Goal: Information Seeking & Learning: Compare options

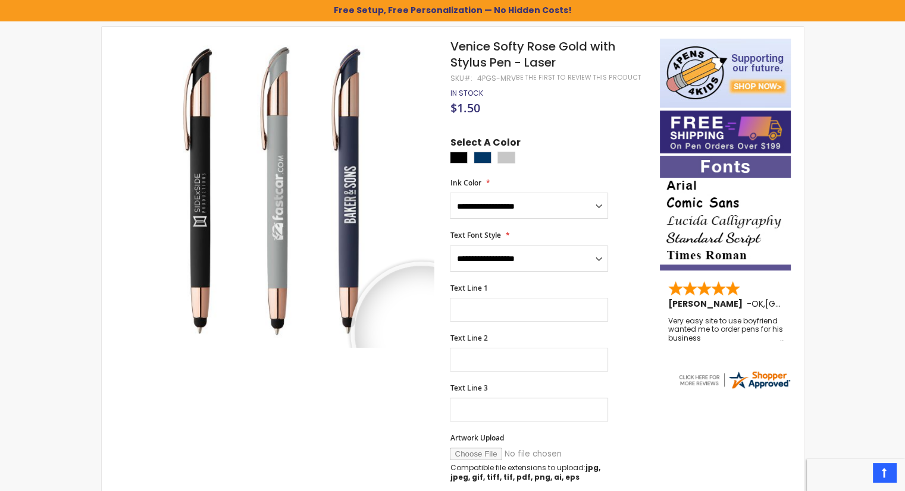
scroll to position [119, 0]
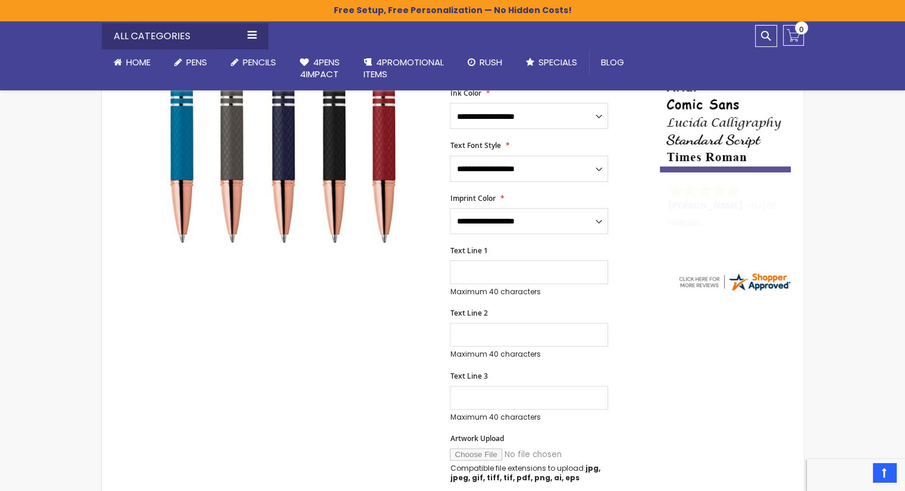
scroll to position [157, 0]
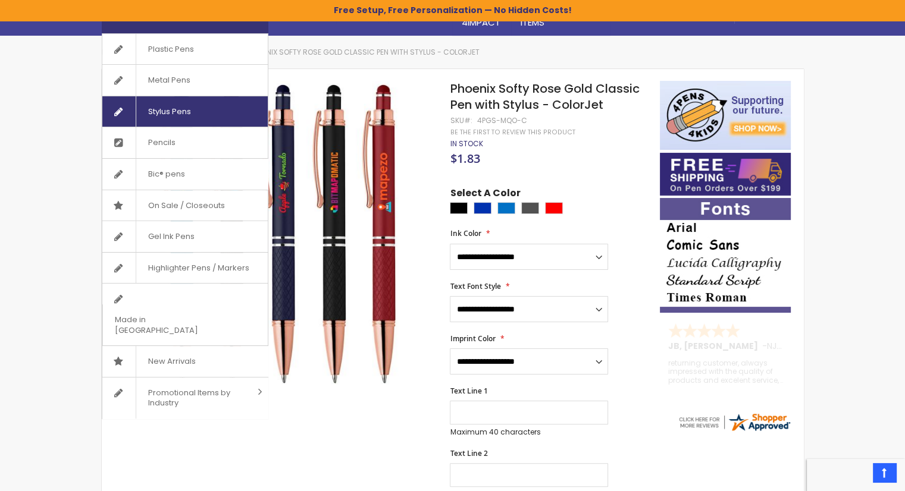
click at [169, 109] on span "Stylus Pens" at bounding box center [169, 111] width 67 height 31
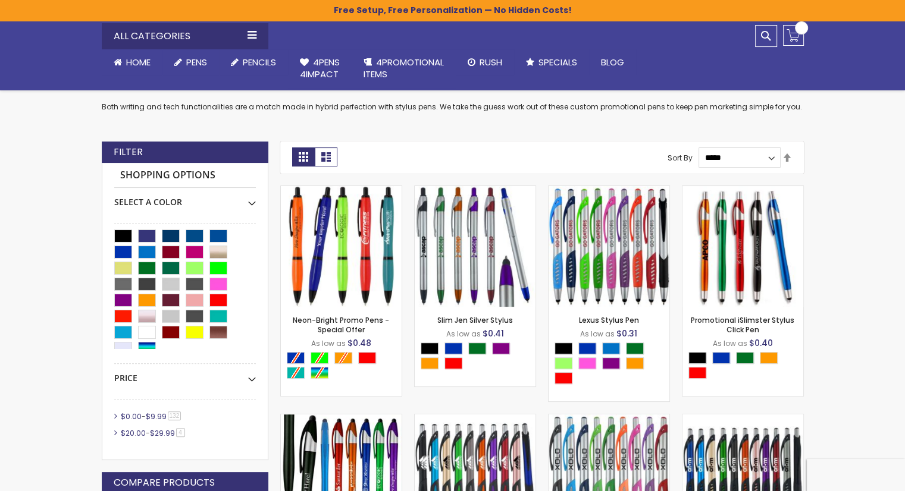
scroll to position [297, 0]
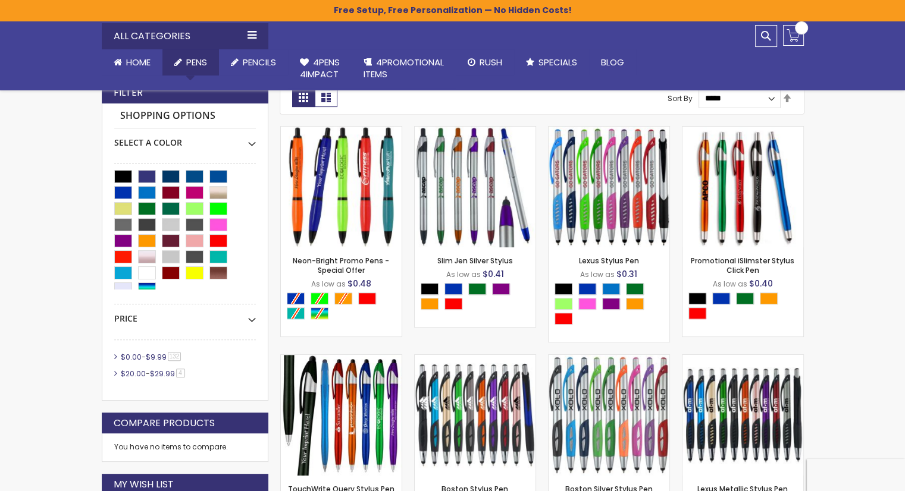
click at [193, 62] on span "Pens" at bounding box center [196, 62] width 21 height 12
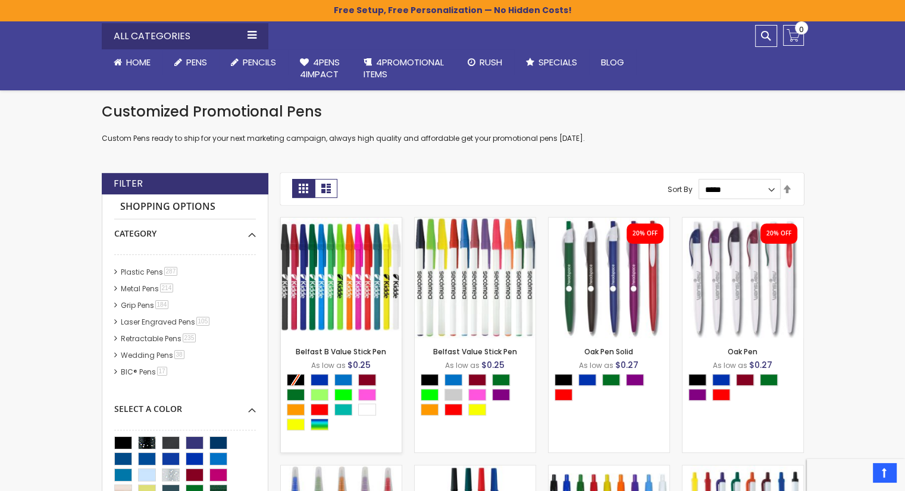
scroll to position [297, 0]
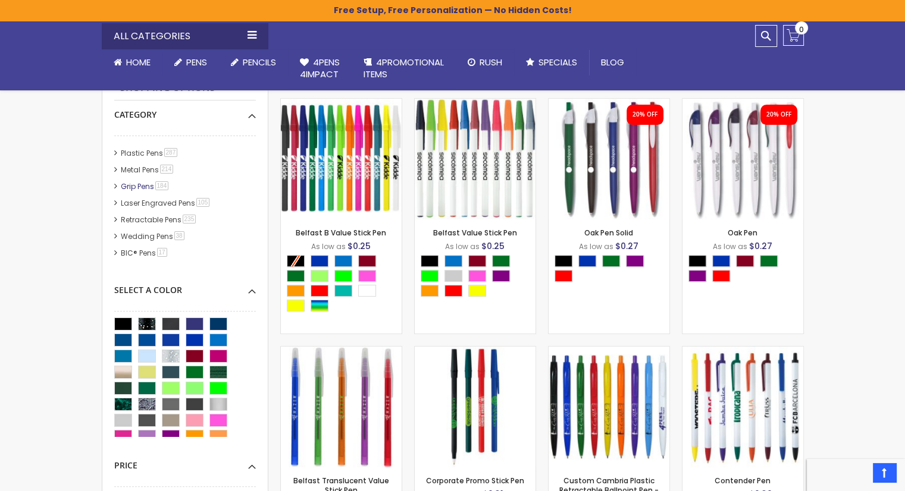
click at [140, 183] on link "Grip Pens 184 item" at bounding box center [145, 186] width 55 height 10
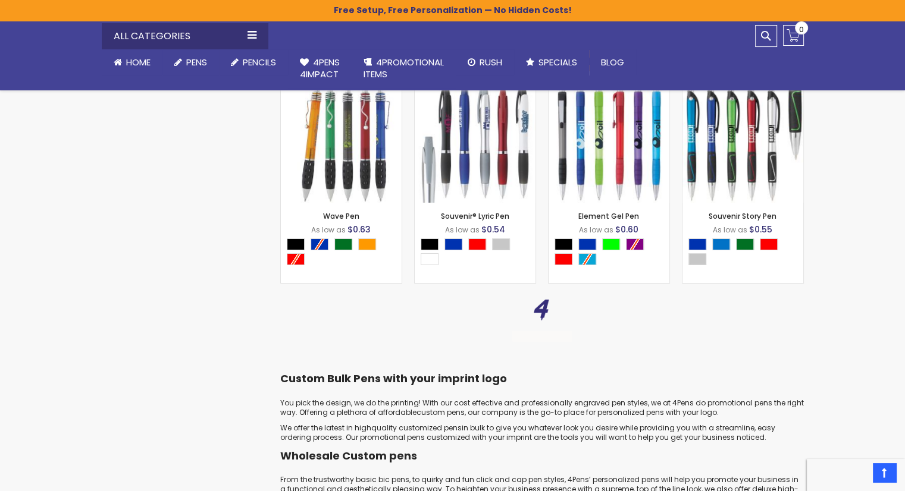
scroll to position [4223, 0]
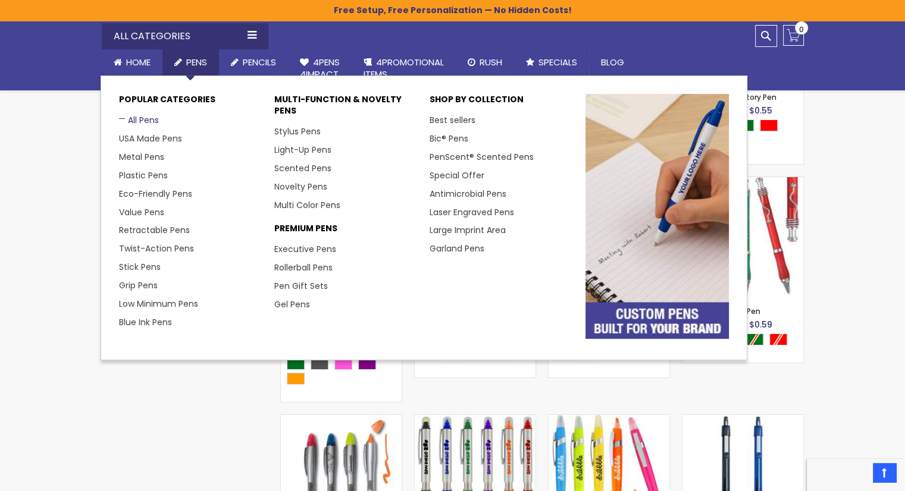
click at [148, 121] on link "All Pens" at bounding box center [139, 120] width 40 height 12
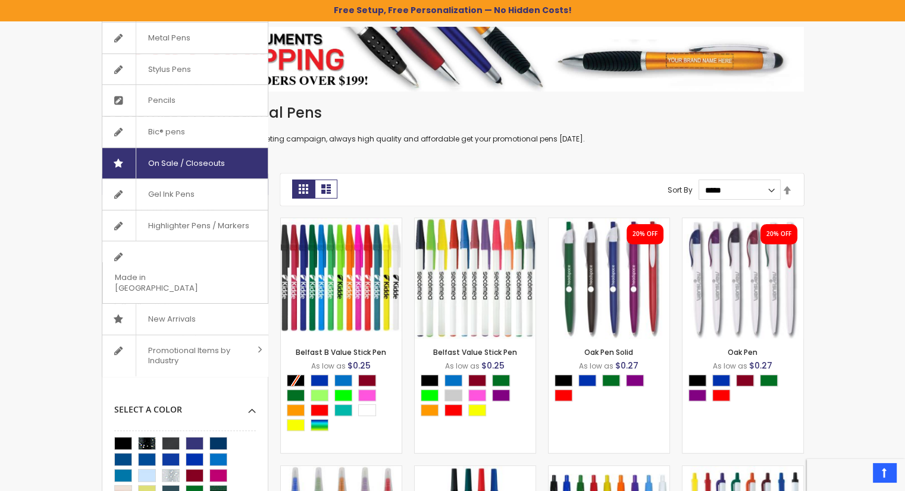
scroll to position [238, 0]
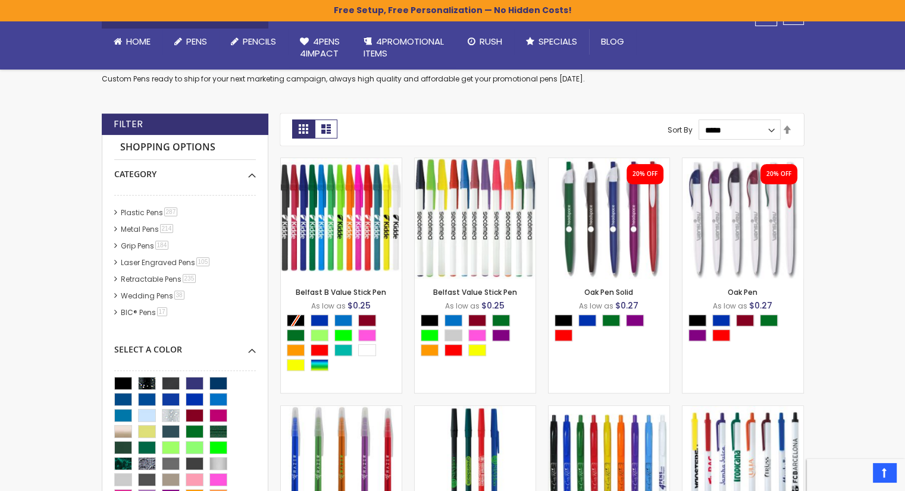
drag, startPoint x: 54, startPoint y: 142, endPoint x: 62, endPoint y: 134, distance: 11.4
click at [160, 278] on link "Retractable Pens 235 item" at bounding box center [159, 279] width 83 height 10
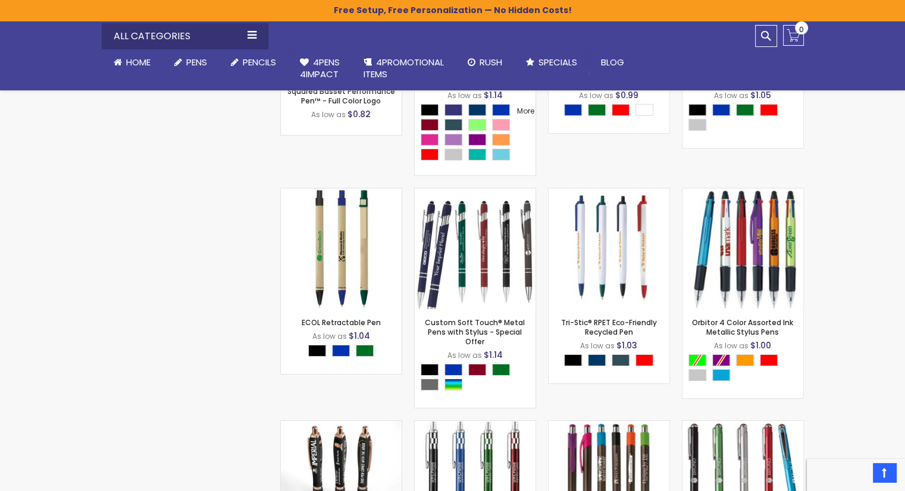
scroll to position [8566, 0]
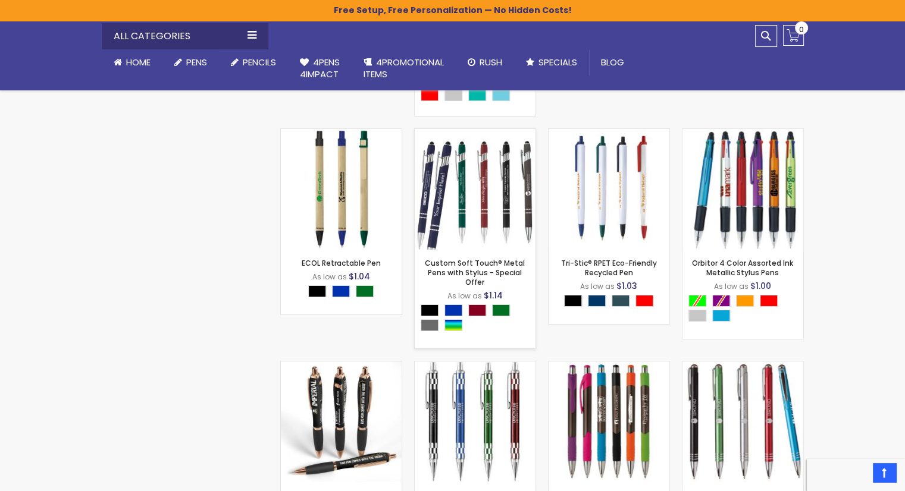
click at [481, 209] on img at bounding box center [475, 189] width 121 height 121
